Goal: Information Seeking & Learning: Learn about a topic

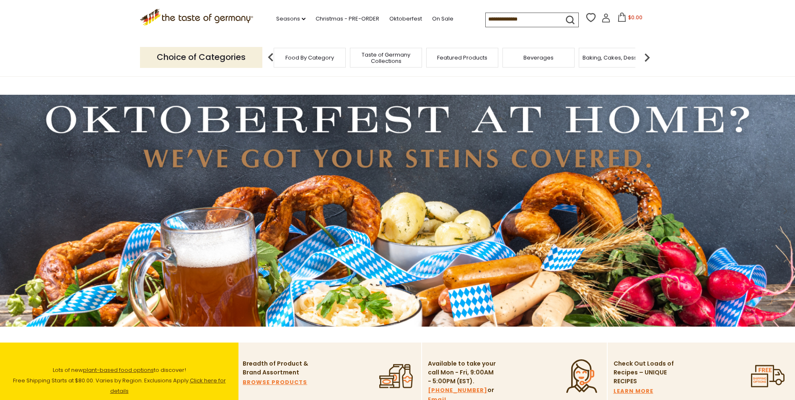
click at [318, 61] on div "Food By Category" at bounding box center [310, 58] width 72 height 20
click at [317, 59] on span "Food By Category" at bounding box center [309, 57] width 49 height 6
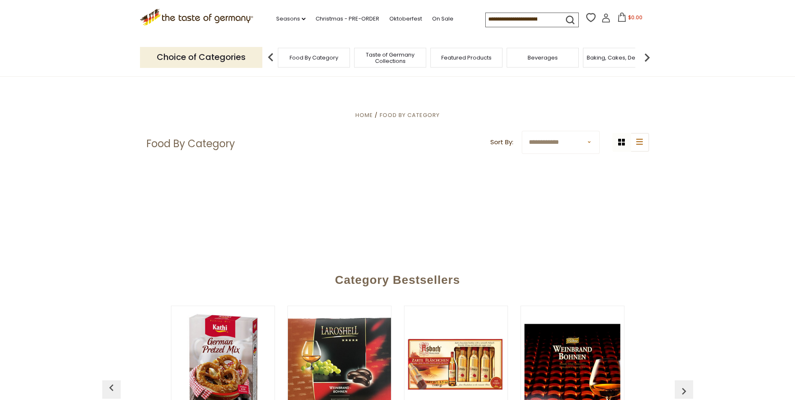
click at [475, 56] on span "Featured Products" at bounding box center [466, 57] width 50 height 6
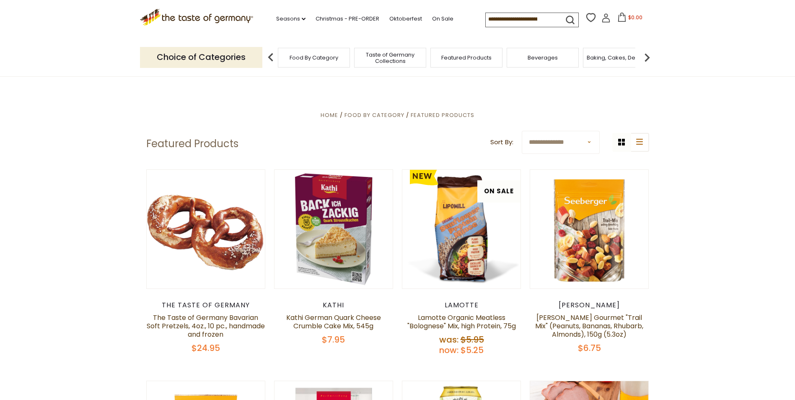
click at [648, 58] on img at bounding box center [647, 57] width 17 height 17
click at [478, 62] on div "Breads" at bounding box center [473, 58] width 72 height 20
click at [473, 62] on div "Breads" at bounding box center [473, 58] width 72 height 20
click at [477, 63] on div "Breads" at bounding box center [473, 58] width 72 height 20
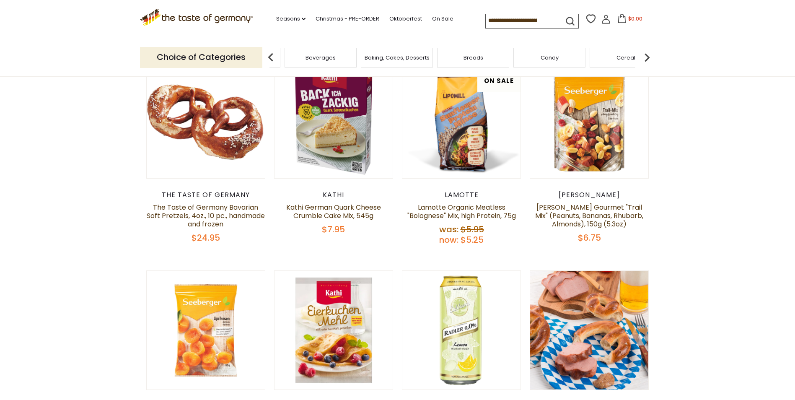
scroll to position [101, 0]
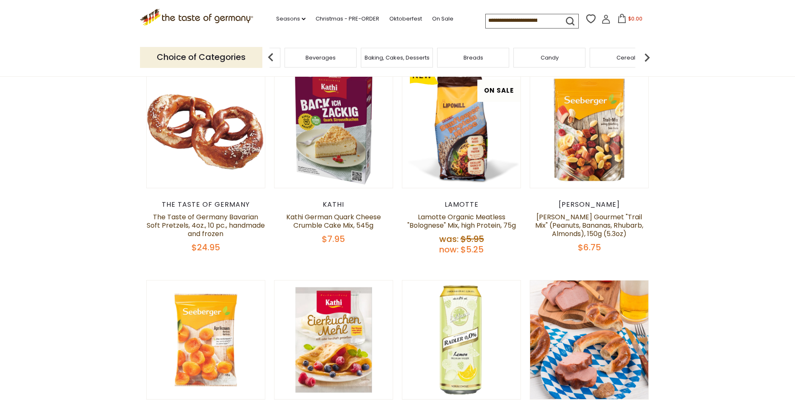
click at [270, 57] on img at bounding box center [270, 57] width 17 height 17
click at [268, 56] on img at bounding box center [270, 57] width 17 height 17
click at [321, 60] on span "Food By Category" at bounding box center [314, 57] width 49 height 6
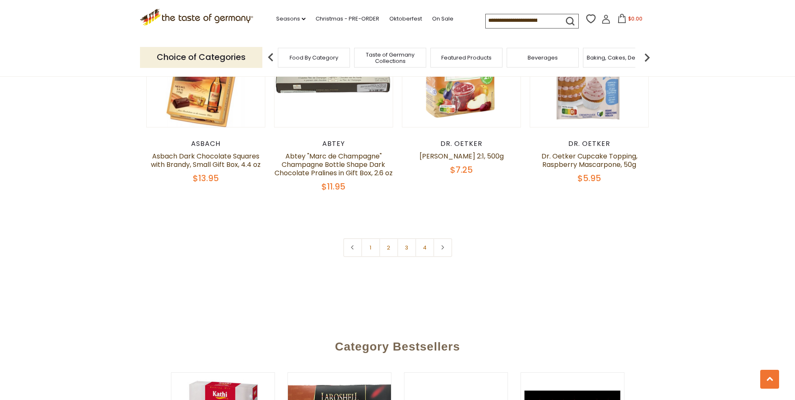
scroll to position [1802, 0]
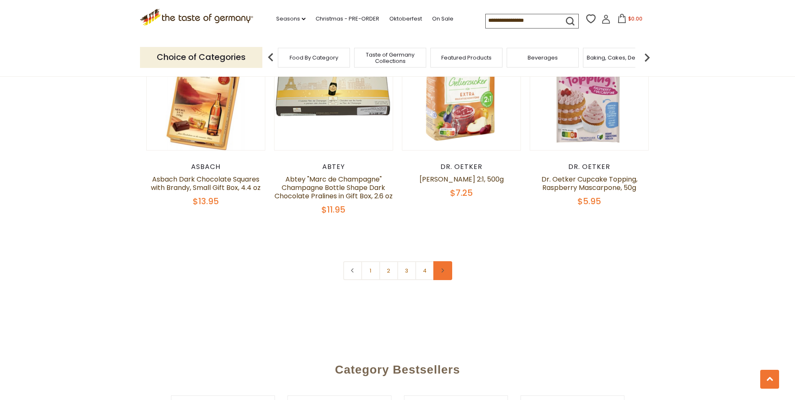
click at [445, 261] on link at bounding box center [442, 270] width 19 height 19
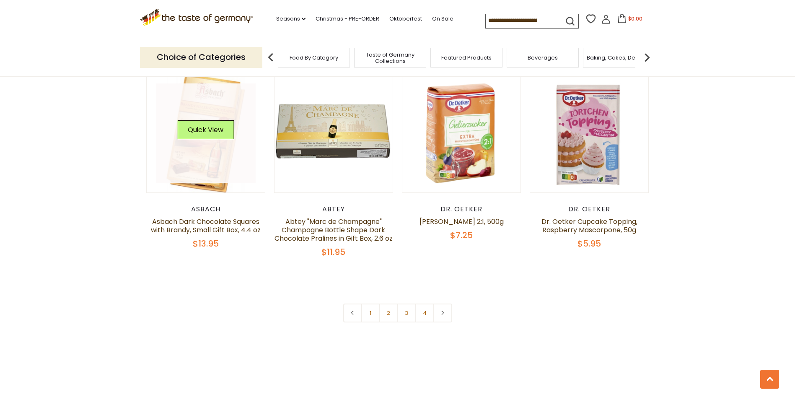
scroll to position [1760, 0]
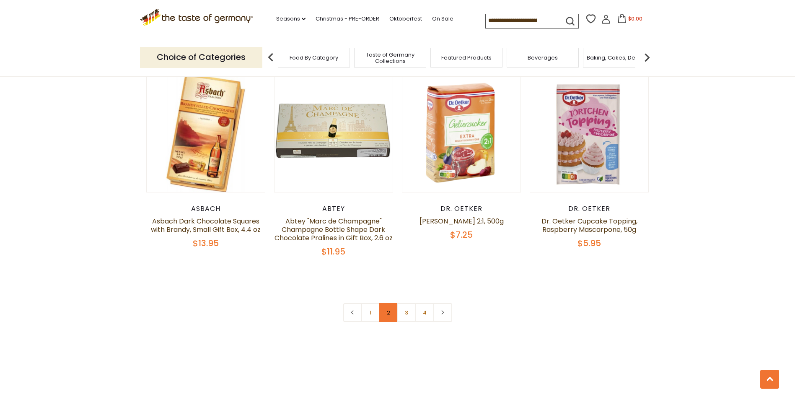
click at [389, 303] on link "2" at bounding box center [388, 312] width 19 height 19
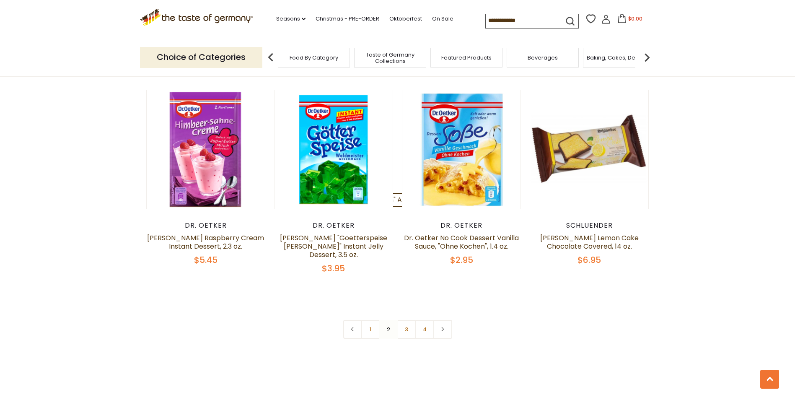
scroll to position [1765, 0]
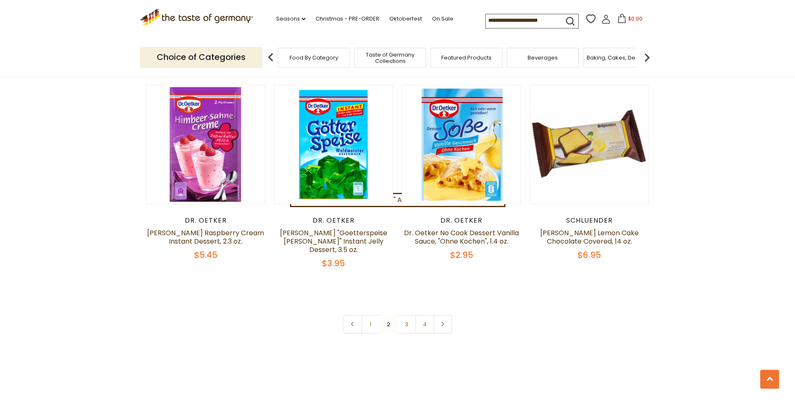
click at [389, 315] on nav "1 2 3 4" at bounding box center [397, 324] width 109 height 19
click at [406, 315] on link "3" at bounding box center [406, 324] width 19 height 19
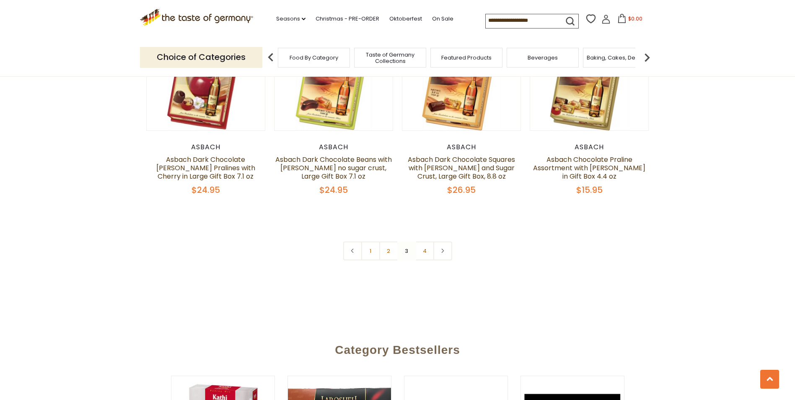
scroll to position [1803, 0]
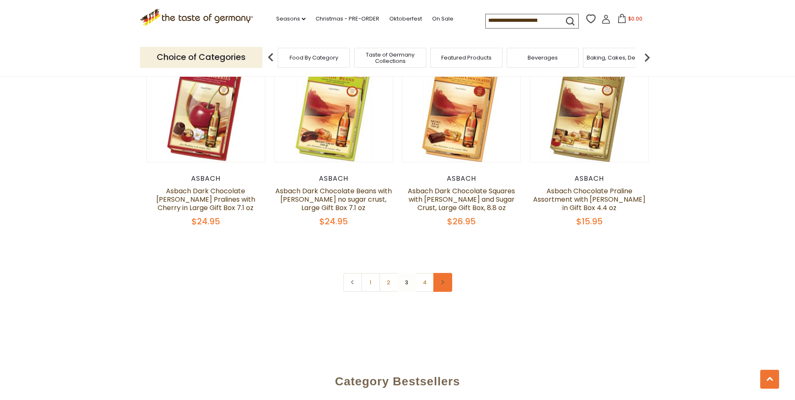
click at [442, 280] on use at bounding box center [443, 282] width 3 height 4
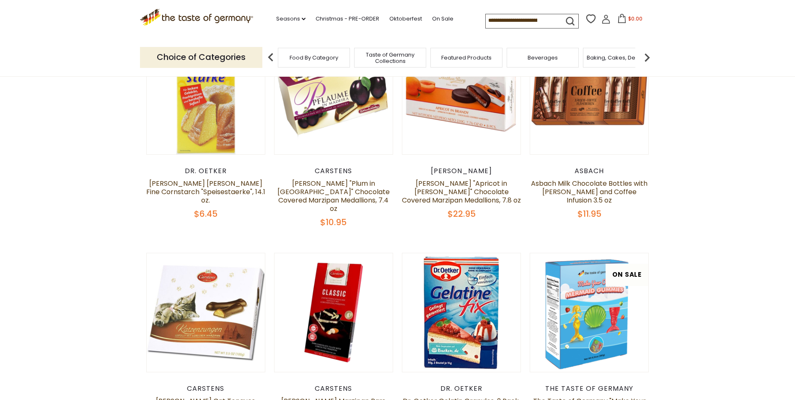
scroll to position [0, 0]
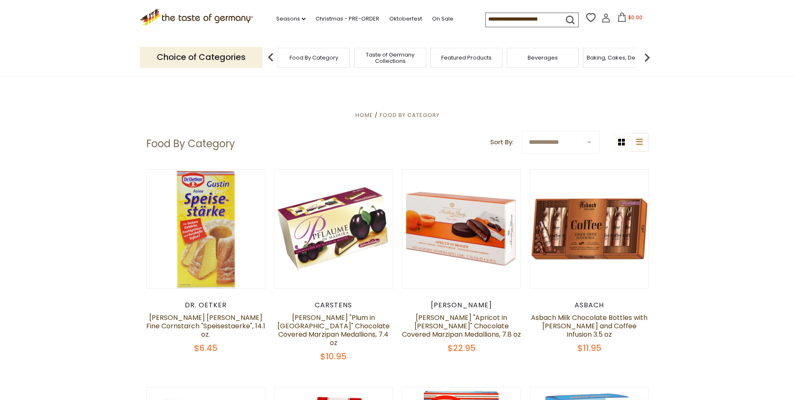
click at [497, 20] on input at bounding box center [521, 19] width 71 height 12
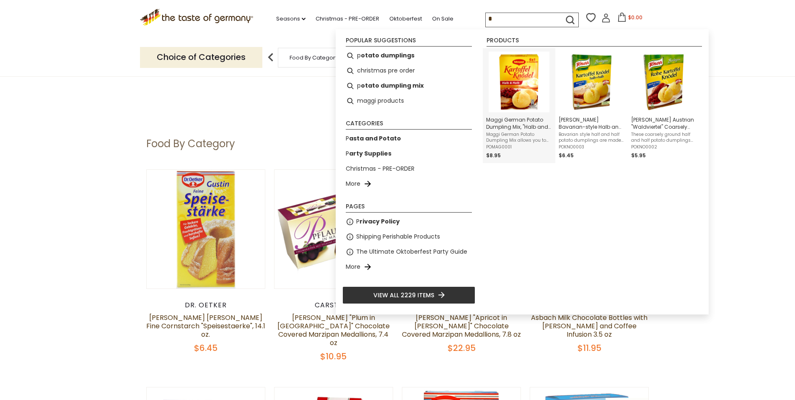
type input "*"
click at [526, 78] on img "Instant Search Results" at bounding box center [519, 82] width 61 height 61
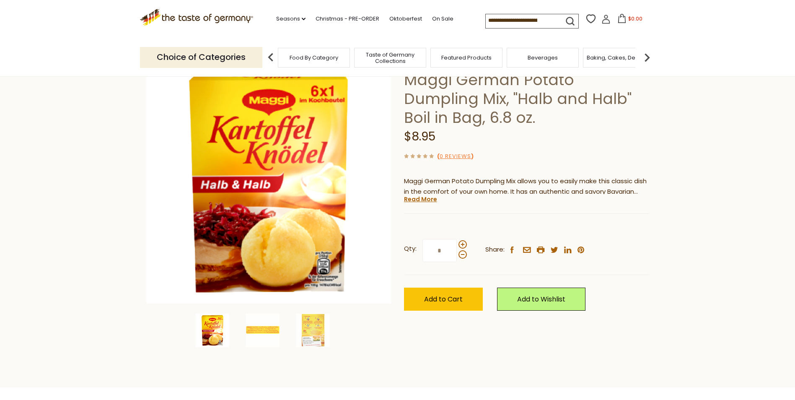
scroll to position [42, 0]
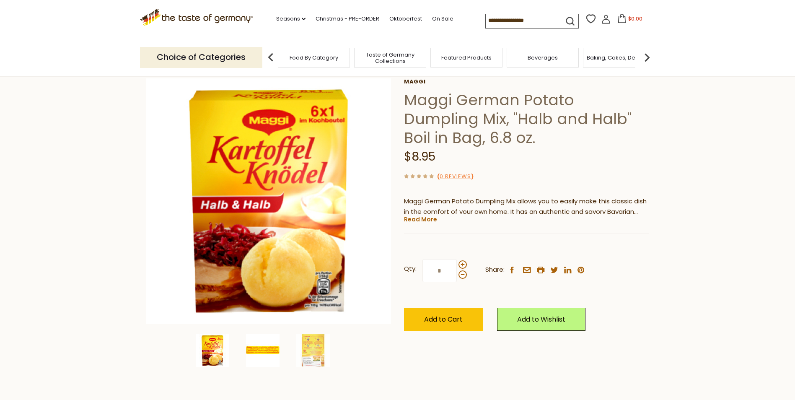
click at [269, 350] on img at bounding box center [263, 351] width 34 height 34
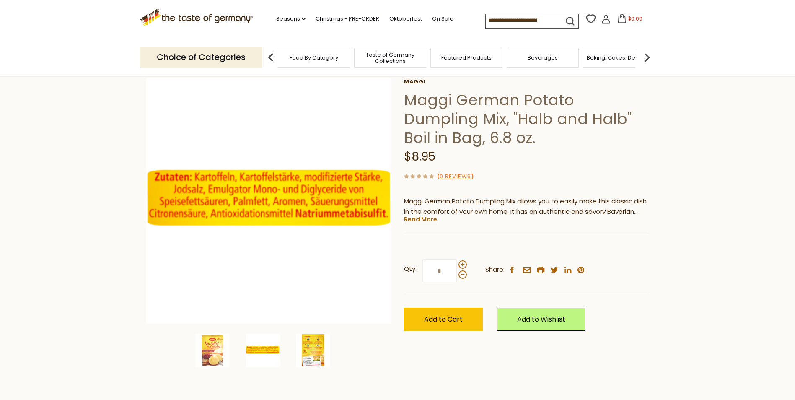
click at [313, 349] on img at bounding box center [313, 351] width 34 height 34
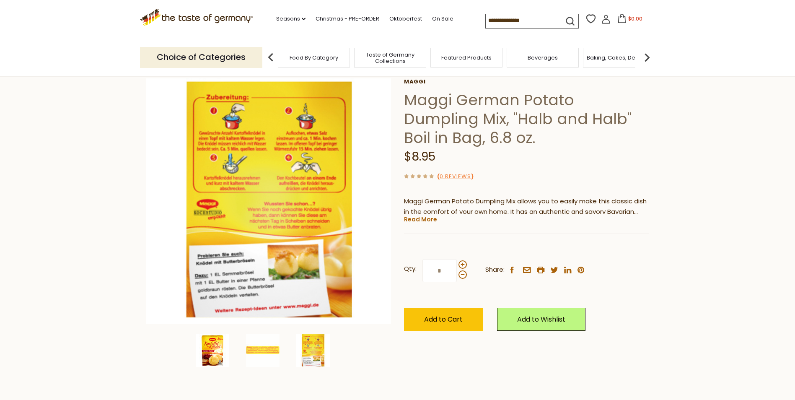
click at [214, 347] on img at bounding box center [213, 351] width 34 height 34
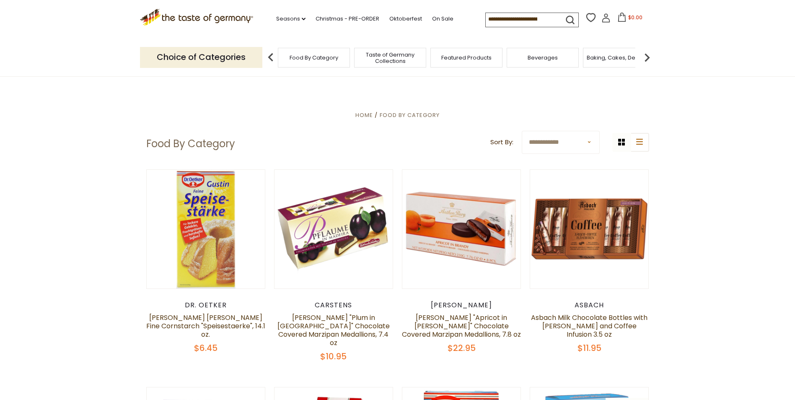
click at [520, 18] on input at bounding box center [521, 19] width 71 height 12
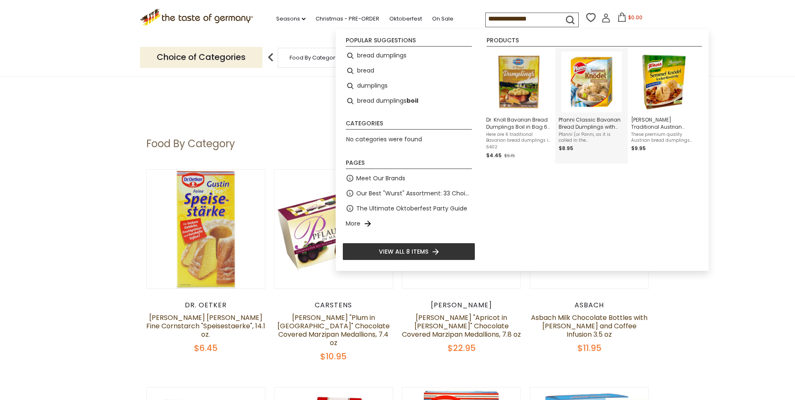
type input "**********"
click at [590, 75] on img "Pfanni Classic Bavarian Bread Dumplings with Roasted Onion, Boil in Bag, 6 pc." at bounding box center [591, 82] width 61 height 61
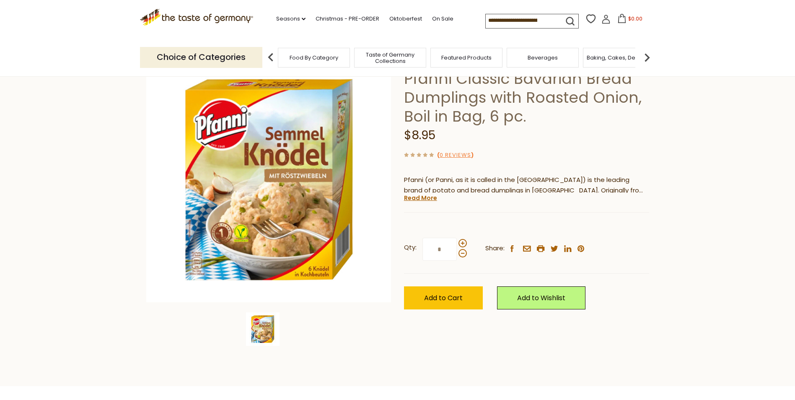
scroll to position [42, 0]
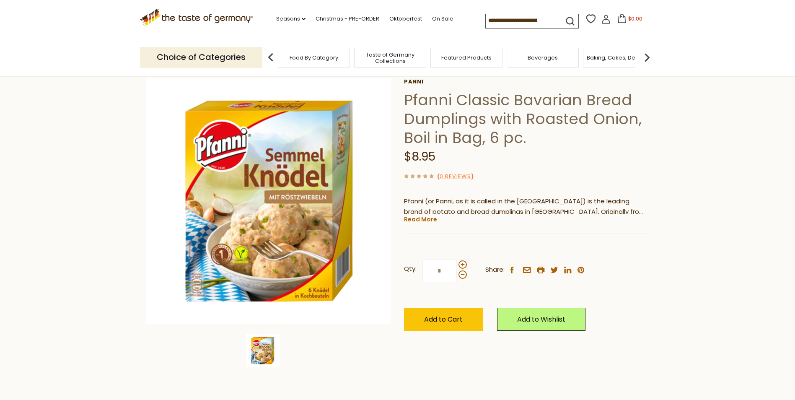
click at [498, 20] on input at bounding box center [521, 20] width 71 height 12
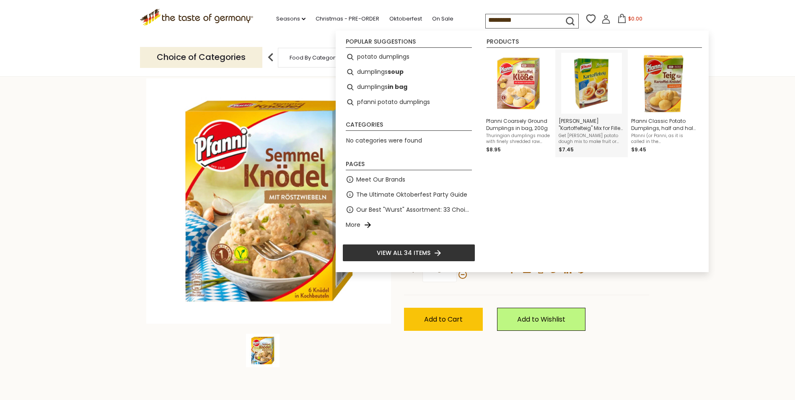
type input "*********"
click at [596, 78] on img "Instant Search Results" at bounding box center [591, 83] width 61 height 61
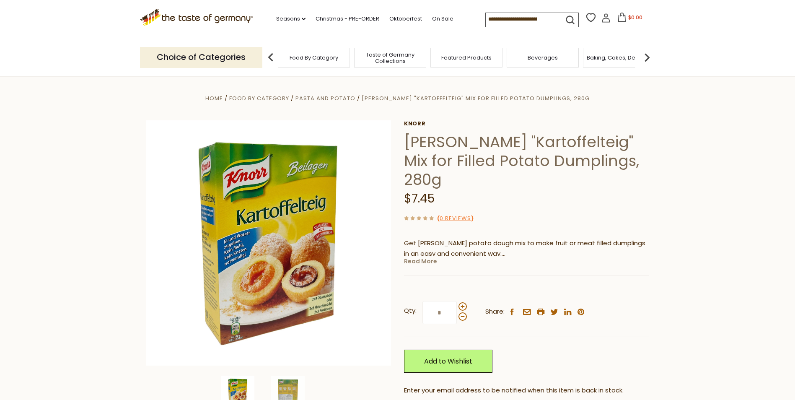
click at [428, 257] on link "Read More" at bounding box center [420, 261] width 33 height 8
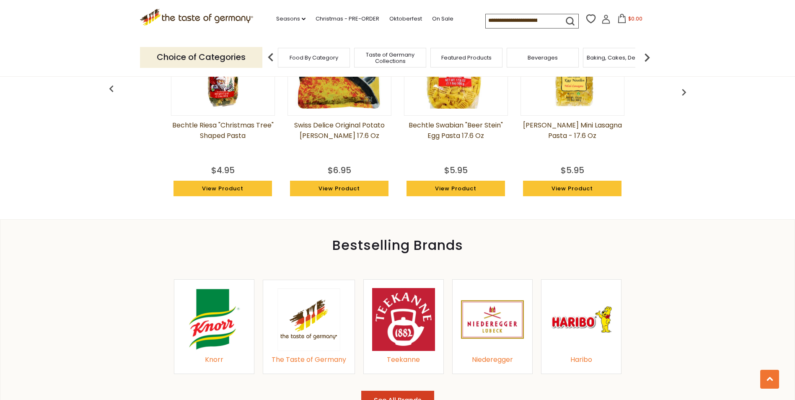
scroll to position [838, 0]
